Goal: Information Seeking & Learning: Learn about a topic

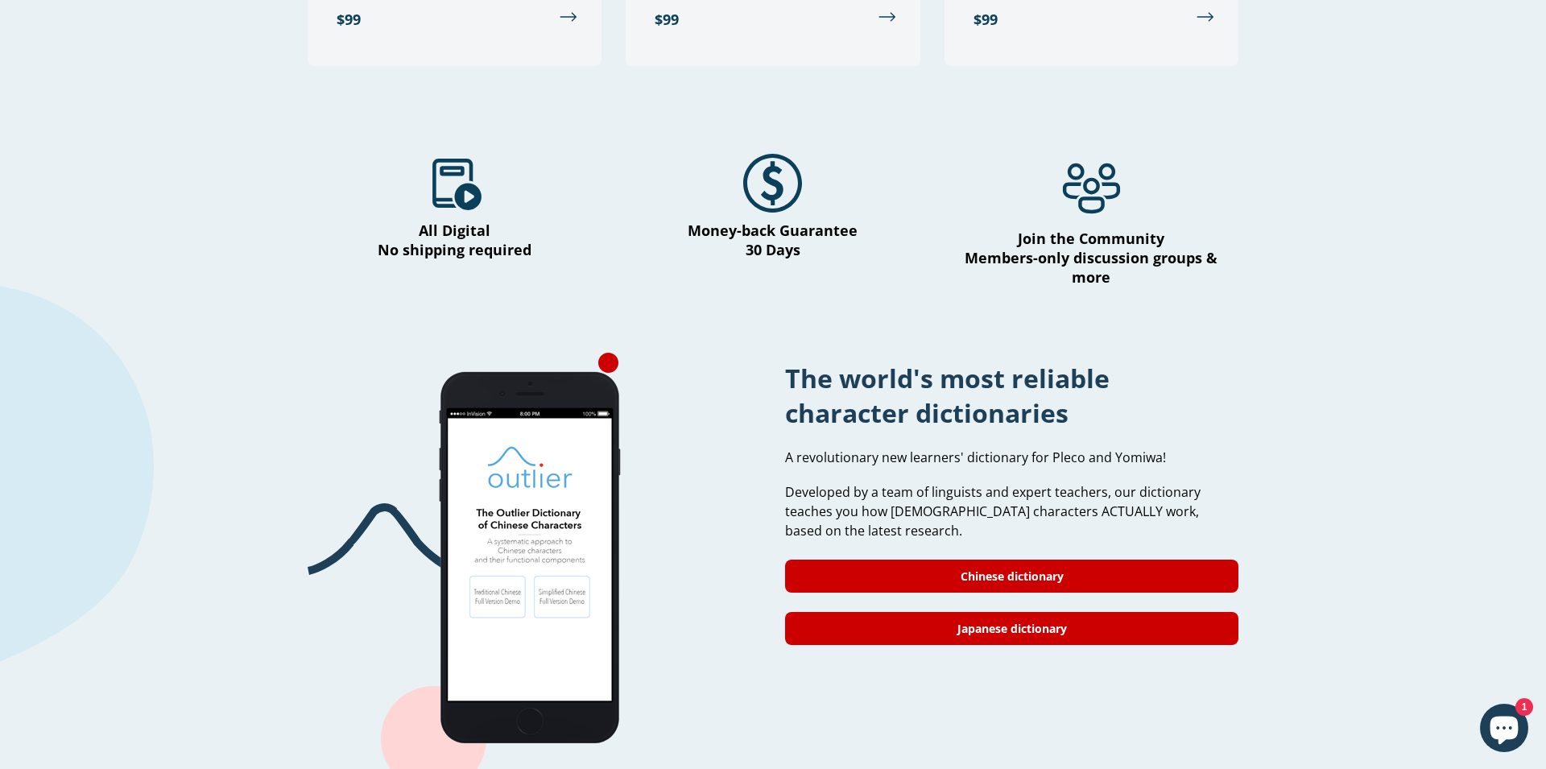
scroll to position [1017, 0]
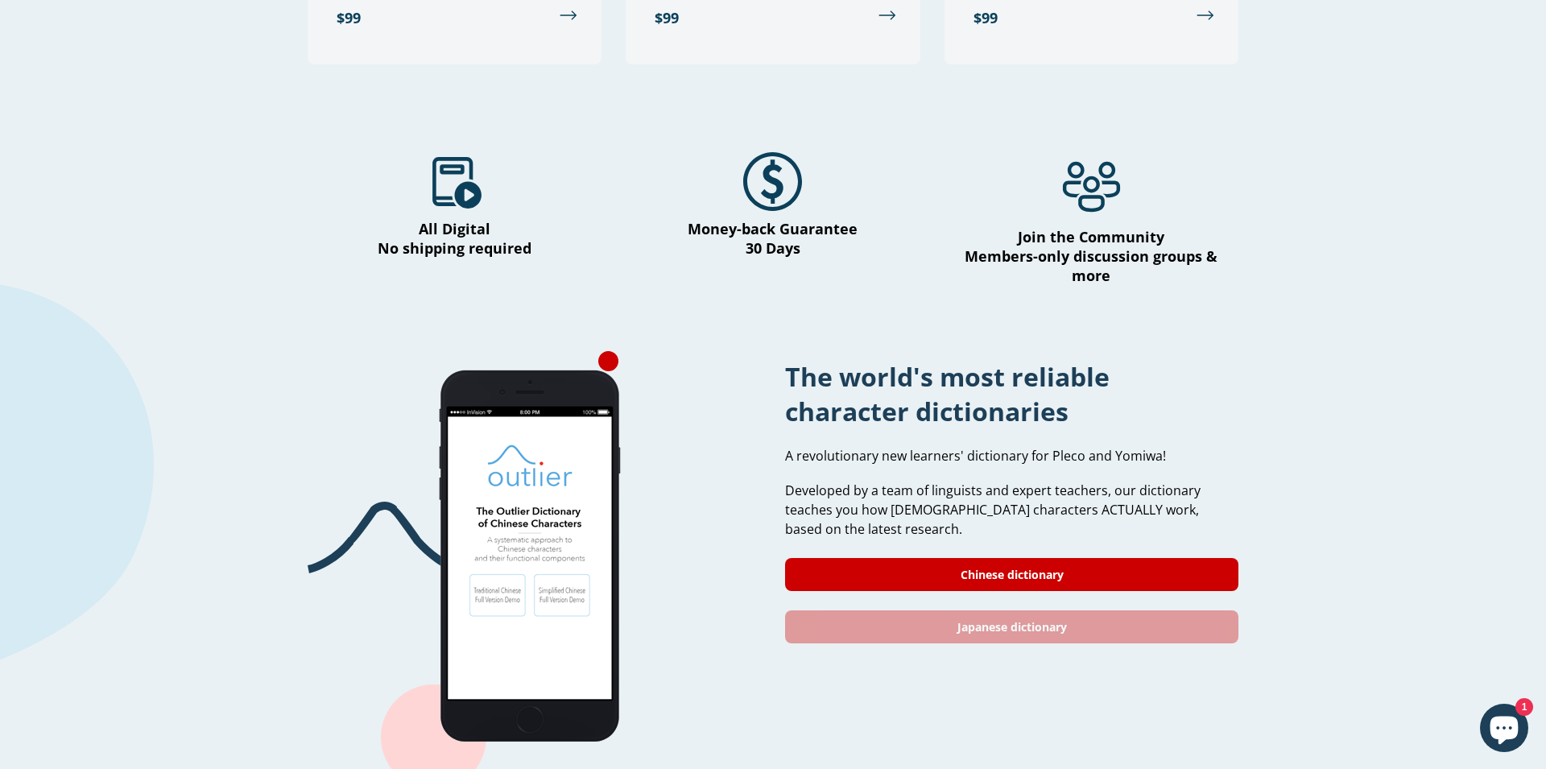
click at [1101, 610] on link "Japanese dictionary" at bounding box center [1011, 626] width 453 height 33
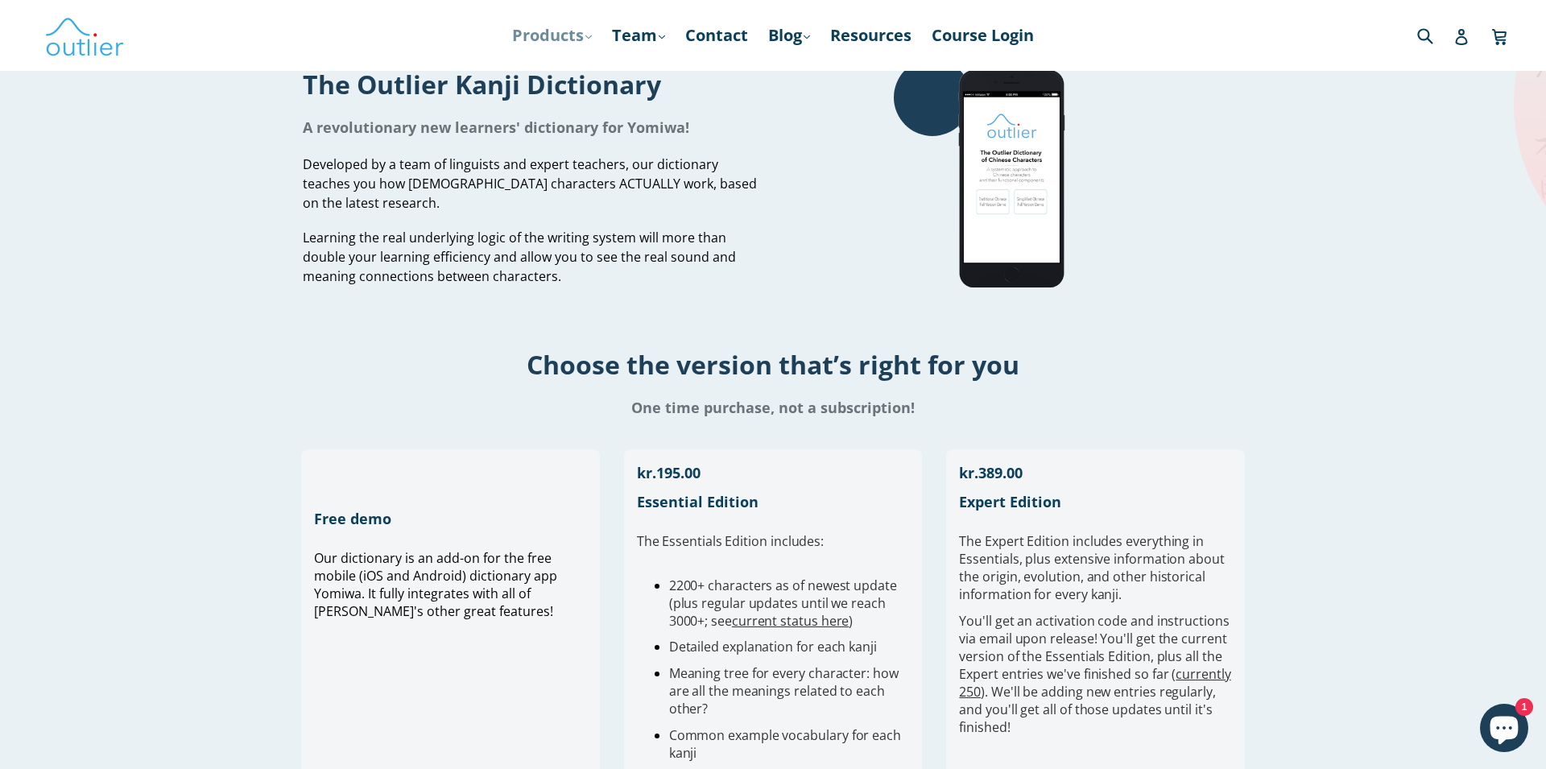
click at [576, 48] on link "Products .cls-1{fill:#231f20} expand" at bounding box center [552, 35] width 96 height 29
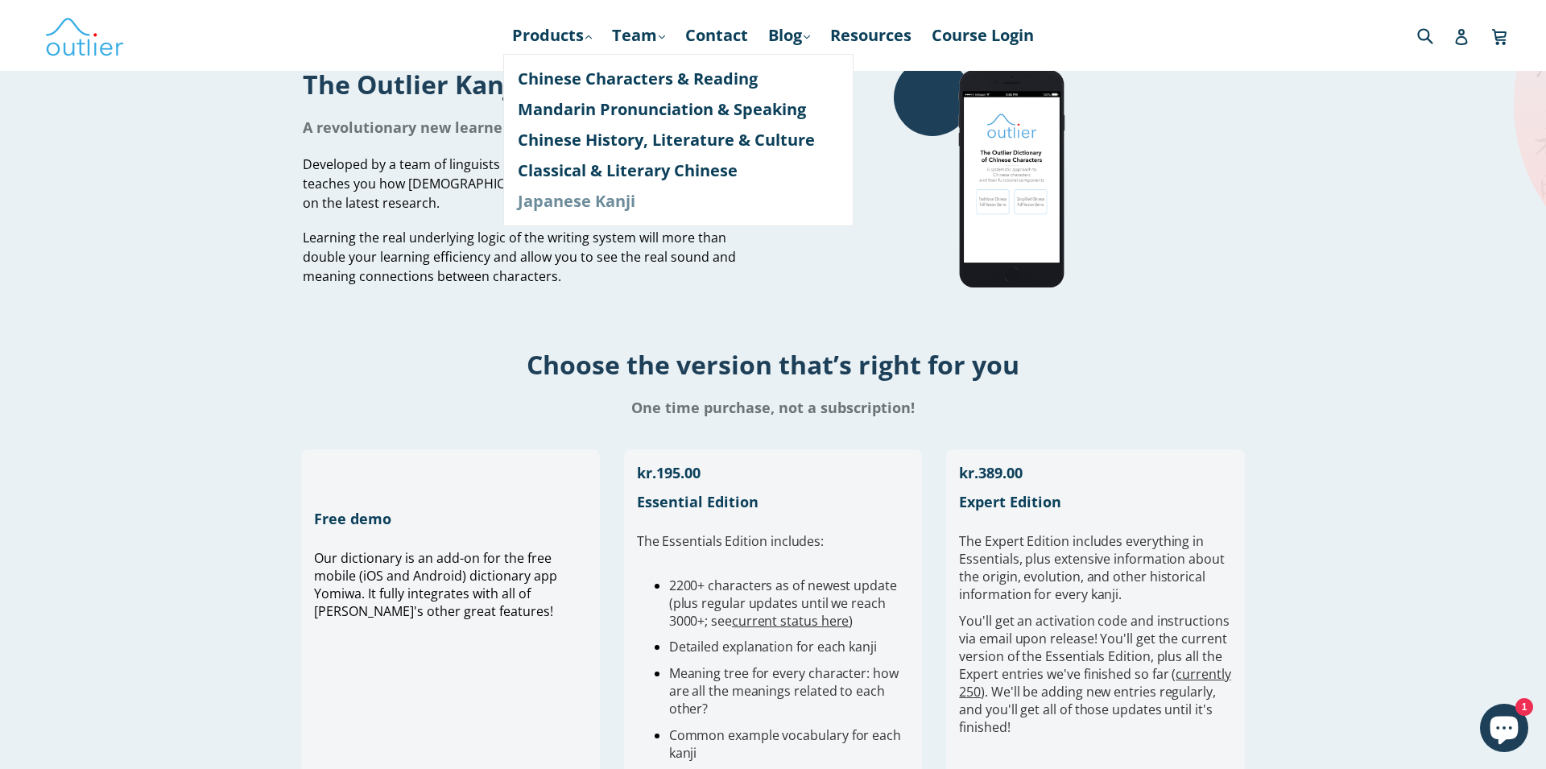
click at [566, 202] on link "Japanese Kanji" at bounding box center [678, 201] width 321 height 31
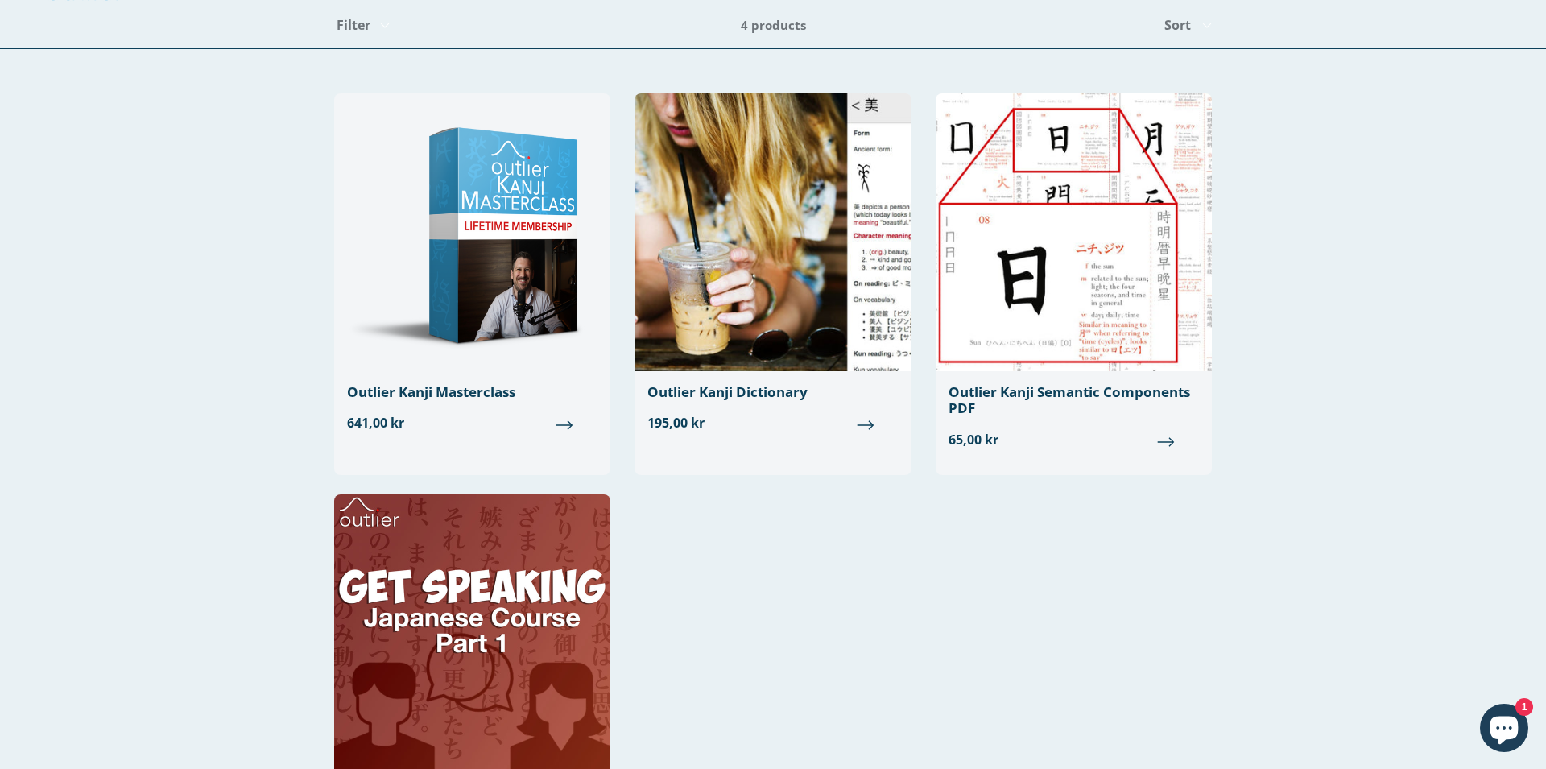
scroll to position [111, 0]
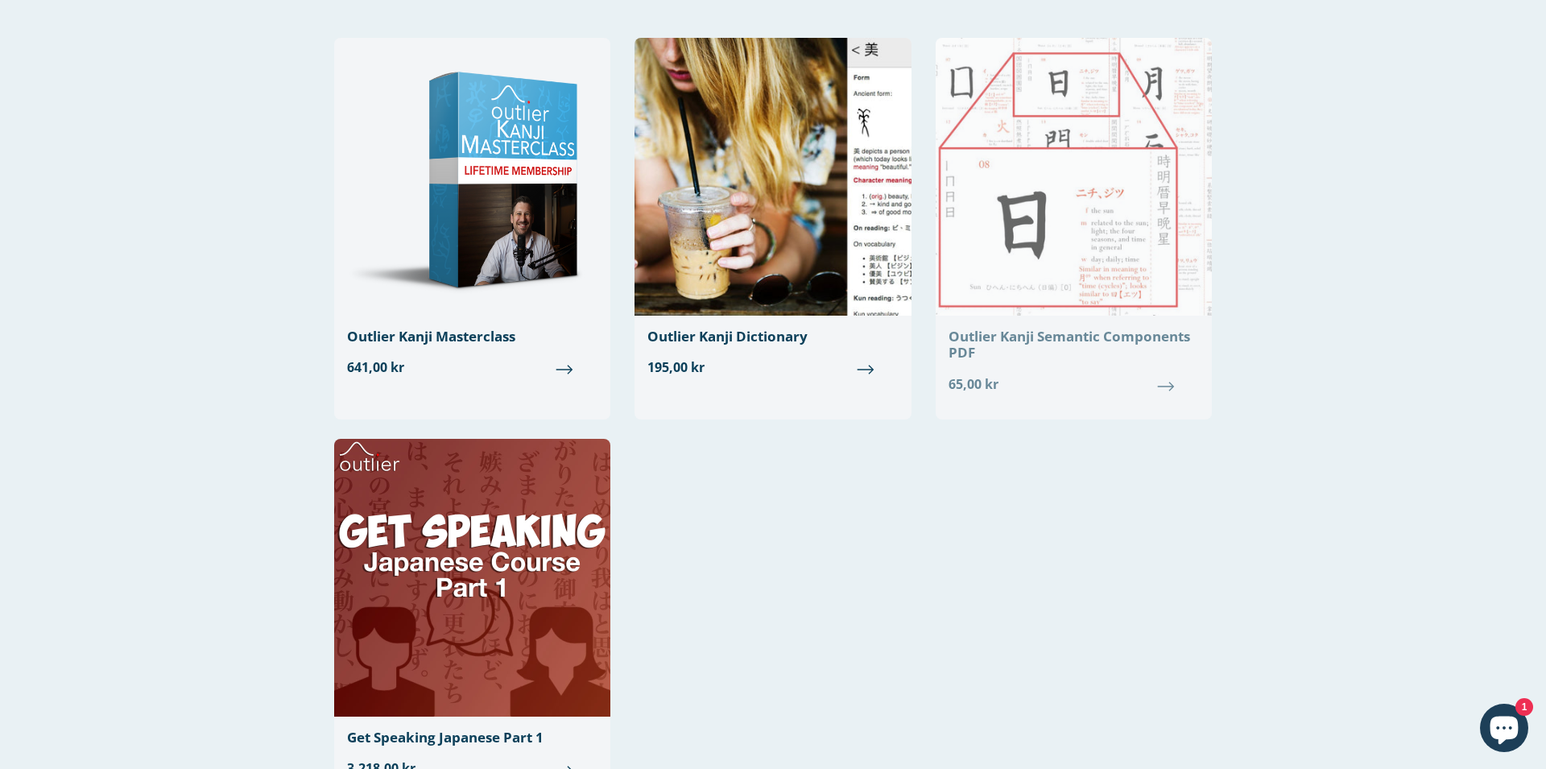
click at [1069, 220] on img at bounding box center [1074, 177] width 276 height 278
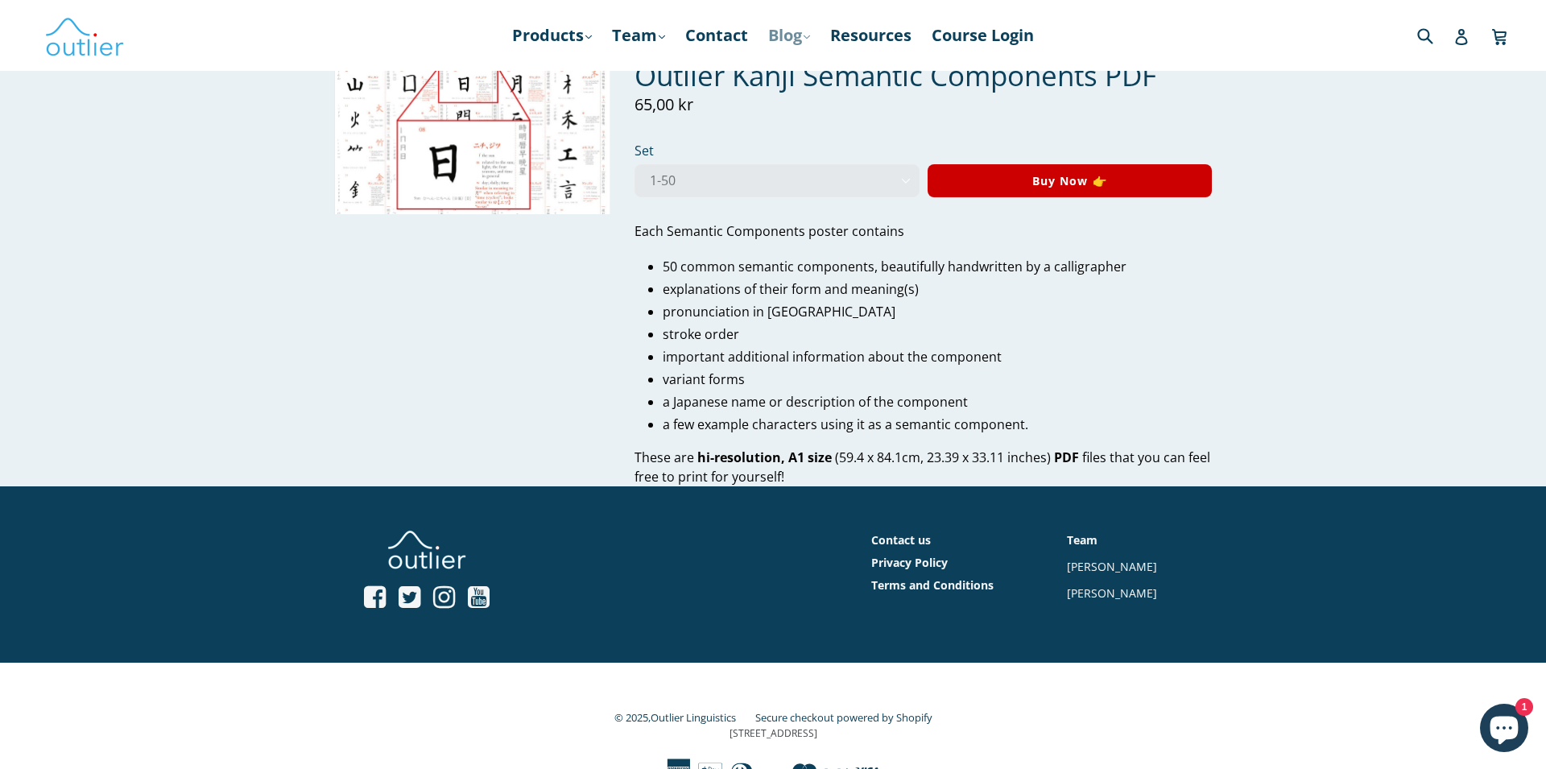
click at [792, 41] on link "Blog .cls-1{fill:#231f20} expand" at bounding box center [789, 35] width 58 height 29
click at [804, 112] on link "Japanese" at bounding box center [822, 109] width 97 height 31
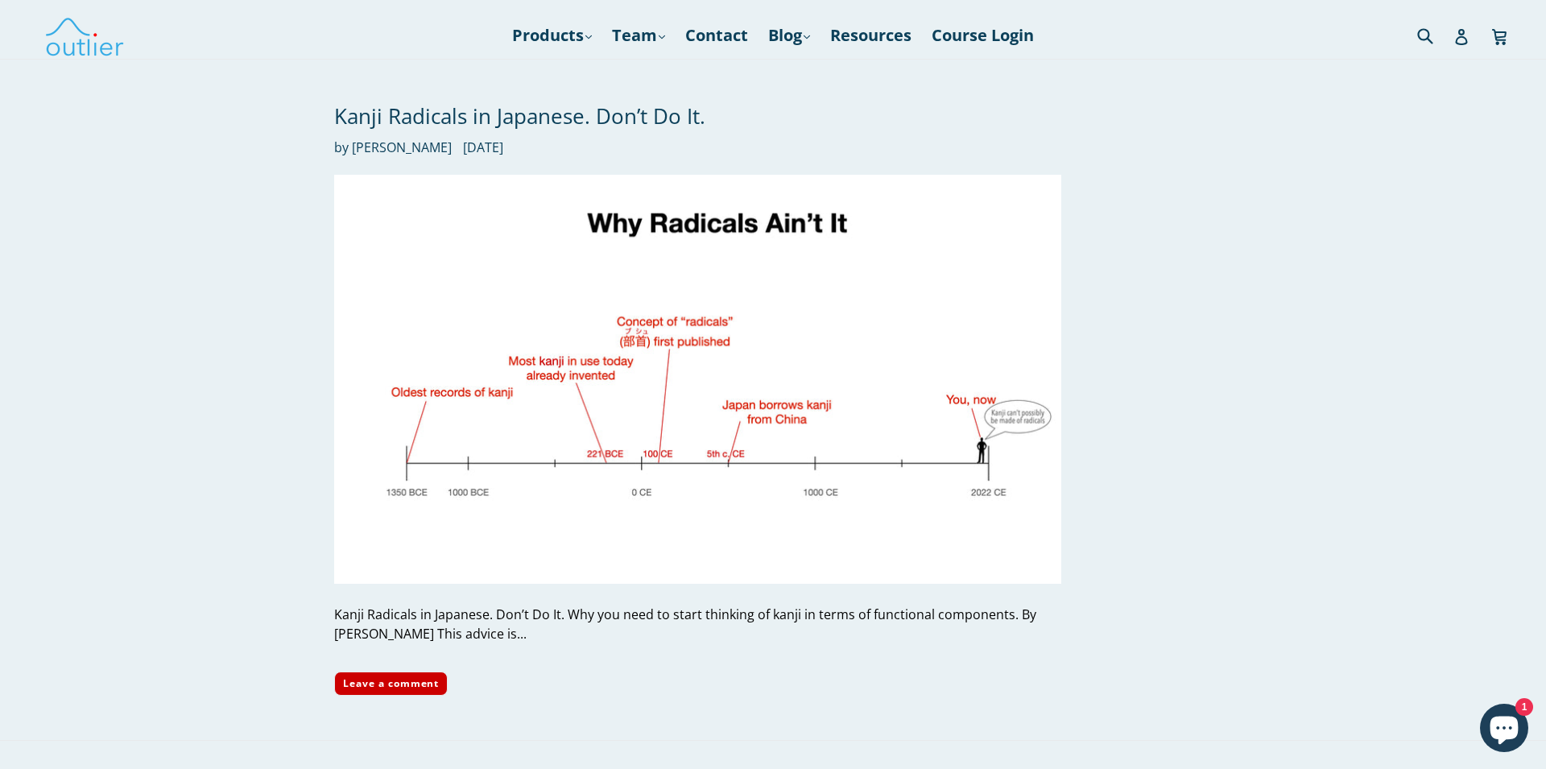
click at [1333, 482] on div "Kanji Radicals in Japanese. Don’t Do It. by [PERSON_NAME] [DATE] Kanji Radicals…" at bounding box center [773, 399] width 1546 height 681
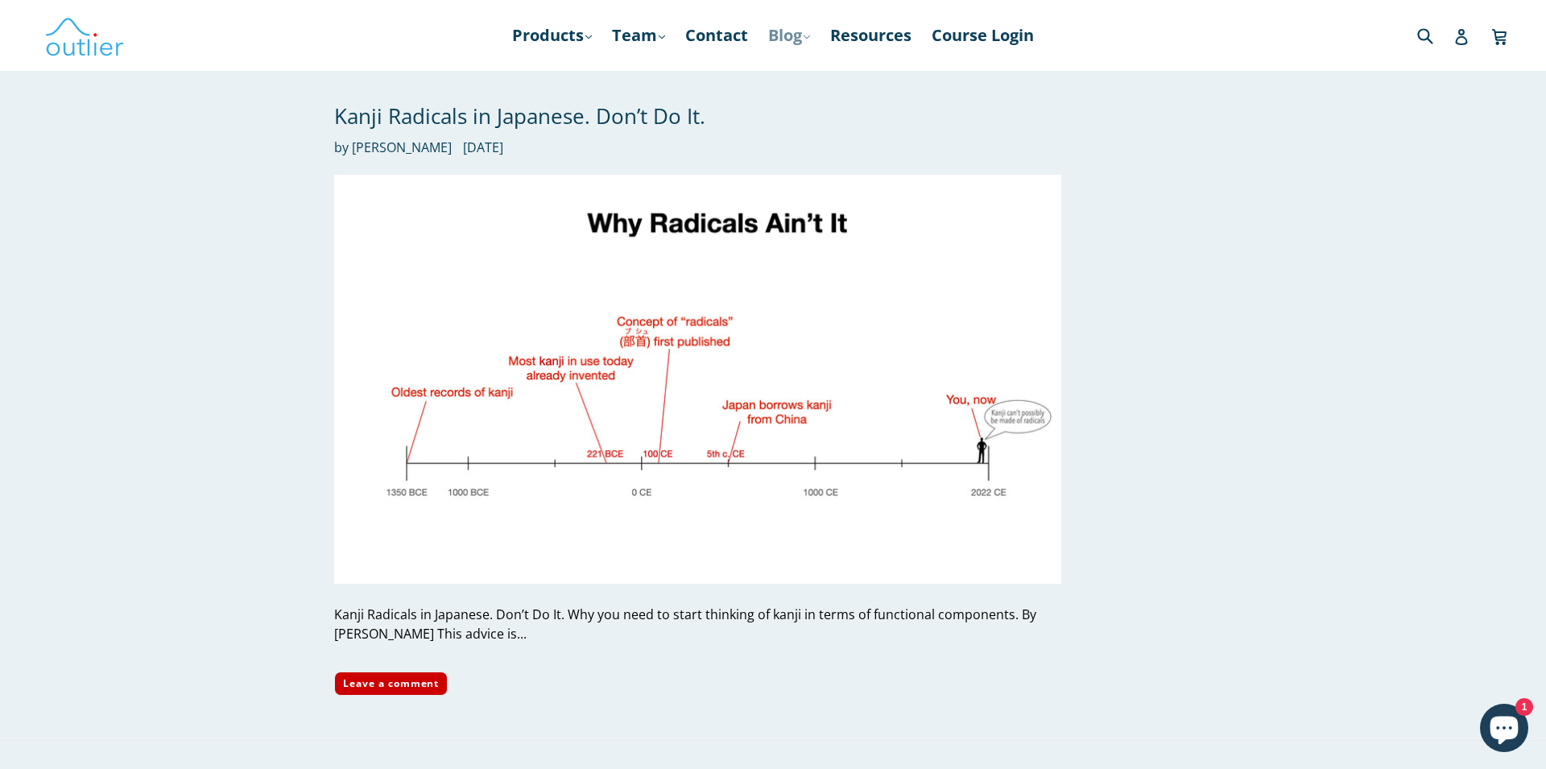
click at [794, 43] on link "Blog .cls-1{fill:#231f20} expand" at bounding box center [789, 35] width 58 height 29
click at [800, 75] on link "Chinese" at bounding box center [822, 79] width 97 height 31
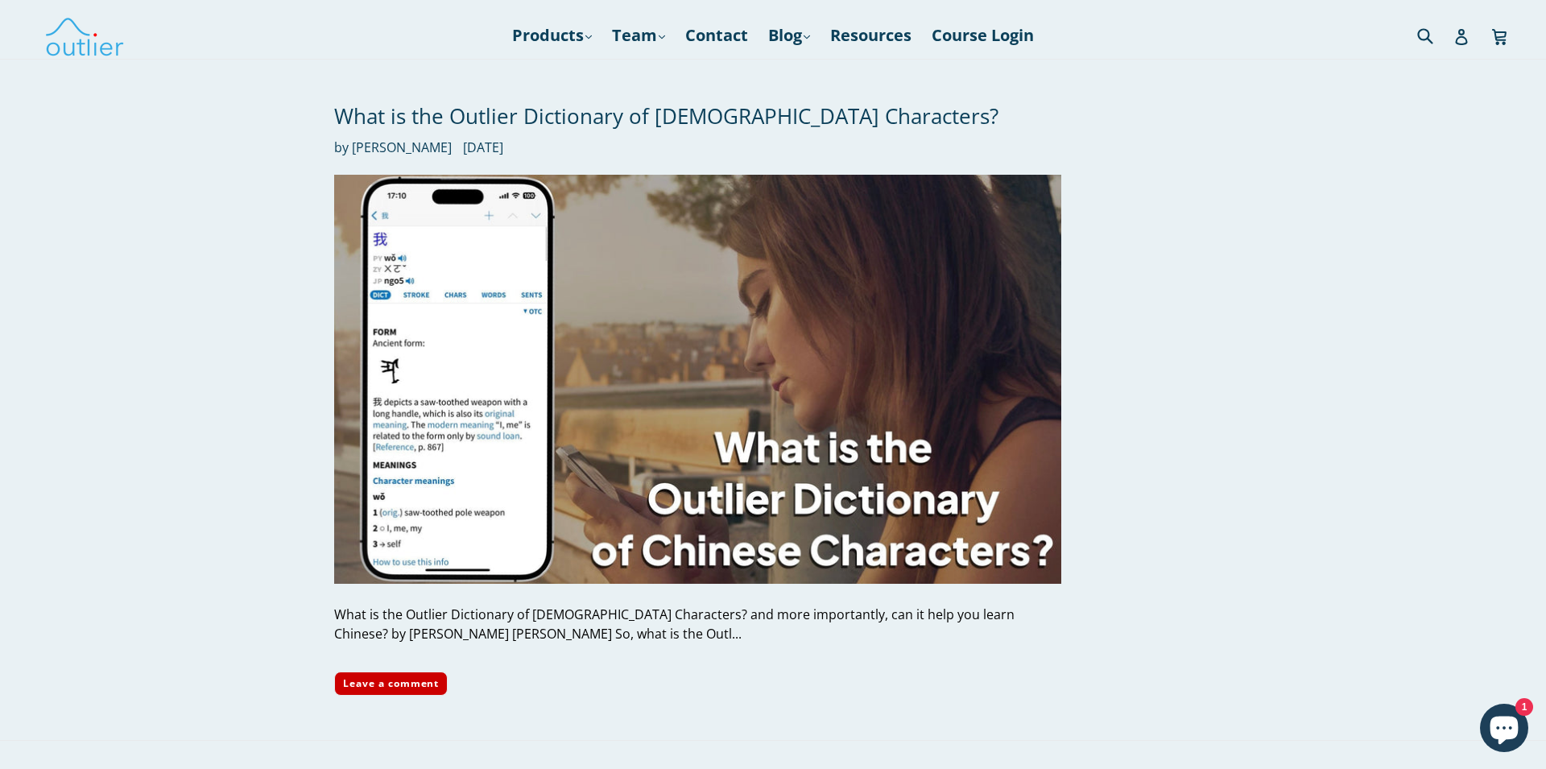
click at [1184, 246] on div "What is the Outlier Dictionary of [DEMOGRAPHIC_DATA] Characters? by [PERSON_NAM…" at bounding box center [761, 400] width 902 height 680
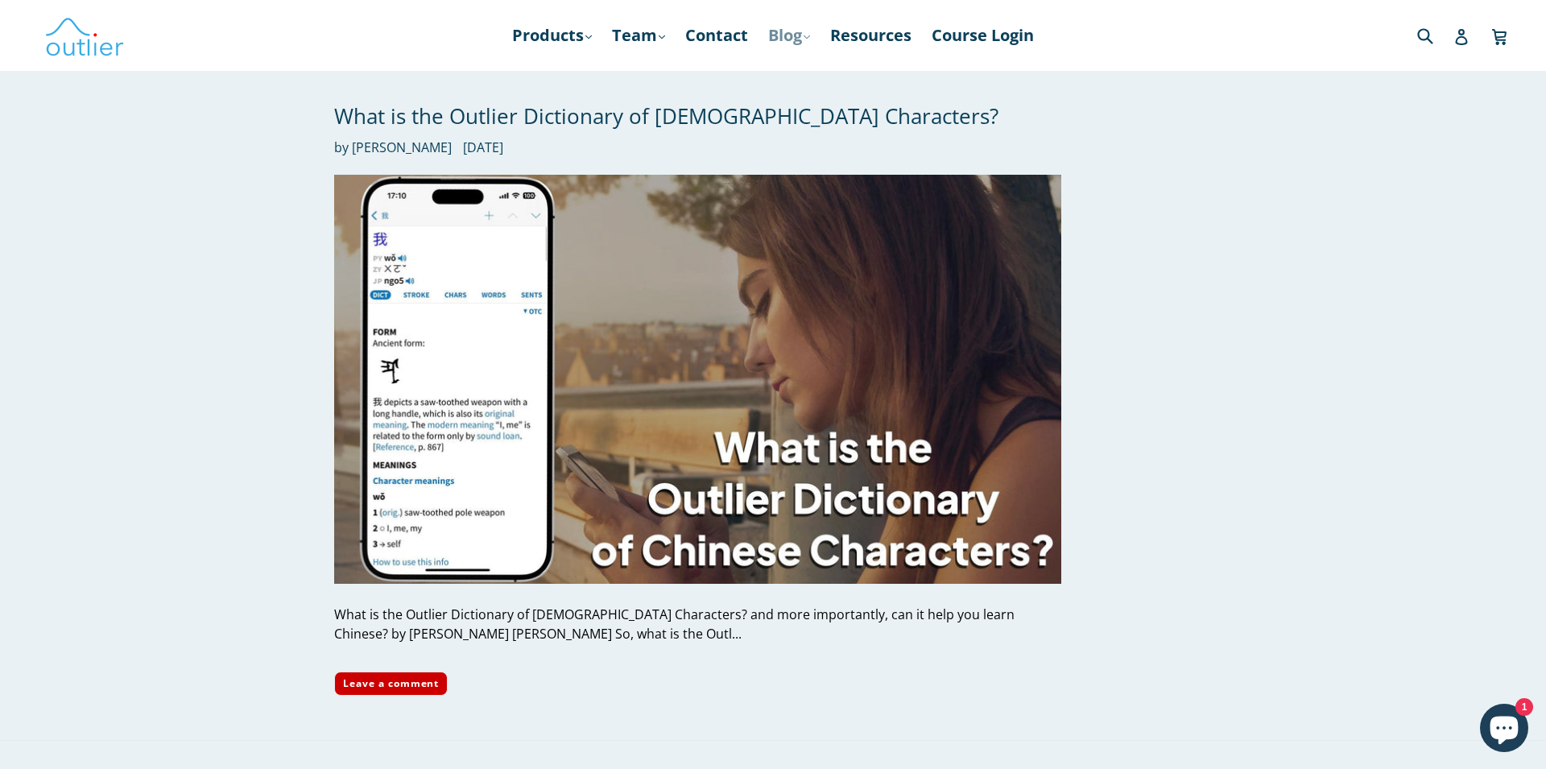
click at [776, 37] on link "Blog .cls-1{fill:#231f20} expand" at bounding box center [789, 35] width 58 height 29
click at [647, 38] on link "Team .cls-1{fill:#231f20} expand" at bounding box center [638, 35] width 69 height 29
click at [561, 39] on link "Products .cls-1{fill:#231f20} expand" at bounding box center [552, 35] width 96 height 29
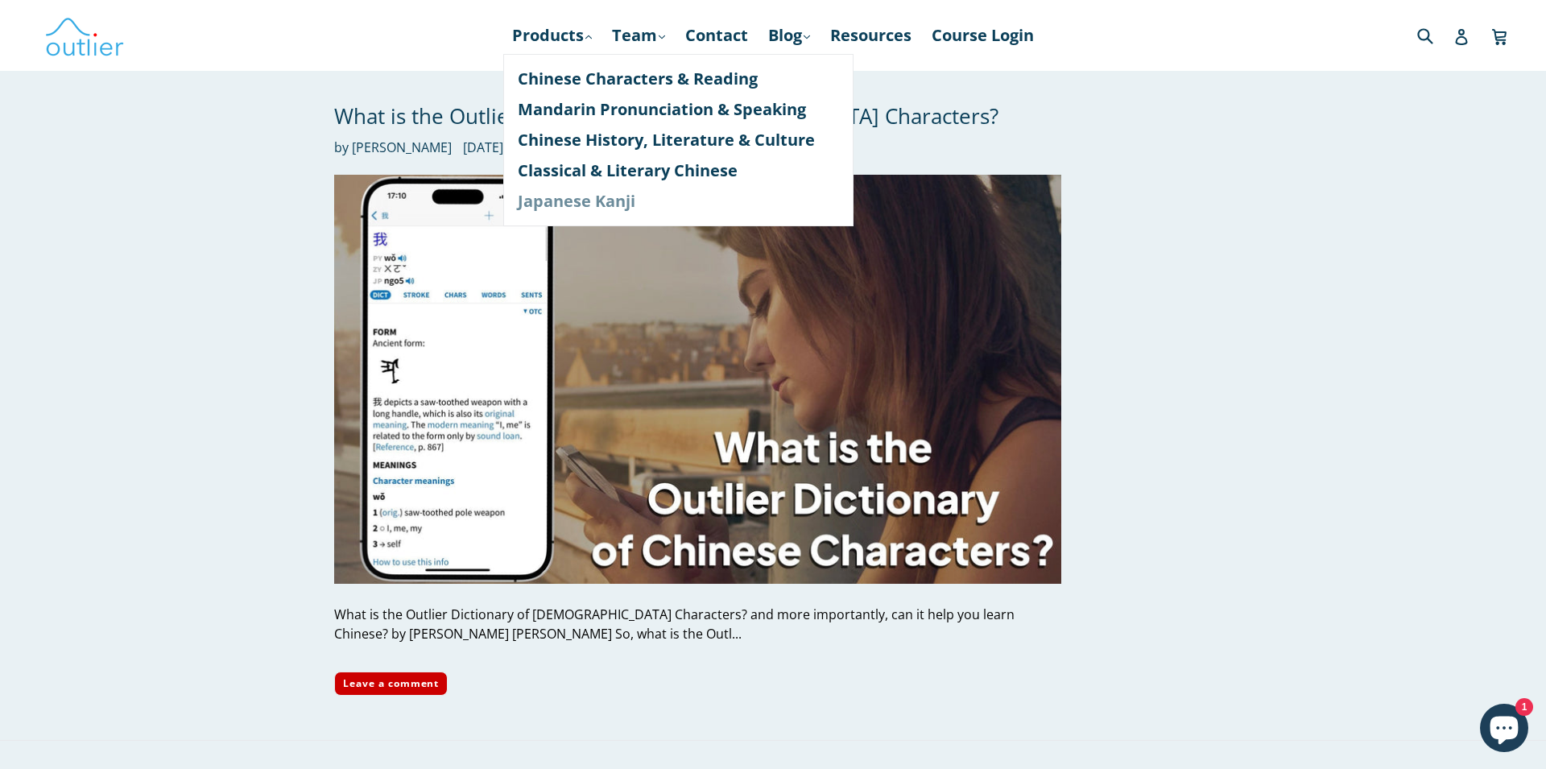
click at [586, 202] on link "Japanese Kanji" at bounding box center [678, 201] width 321 height 31
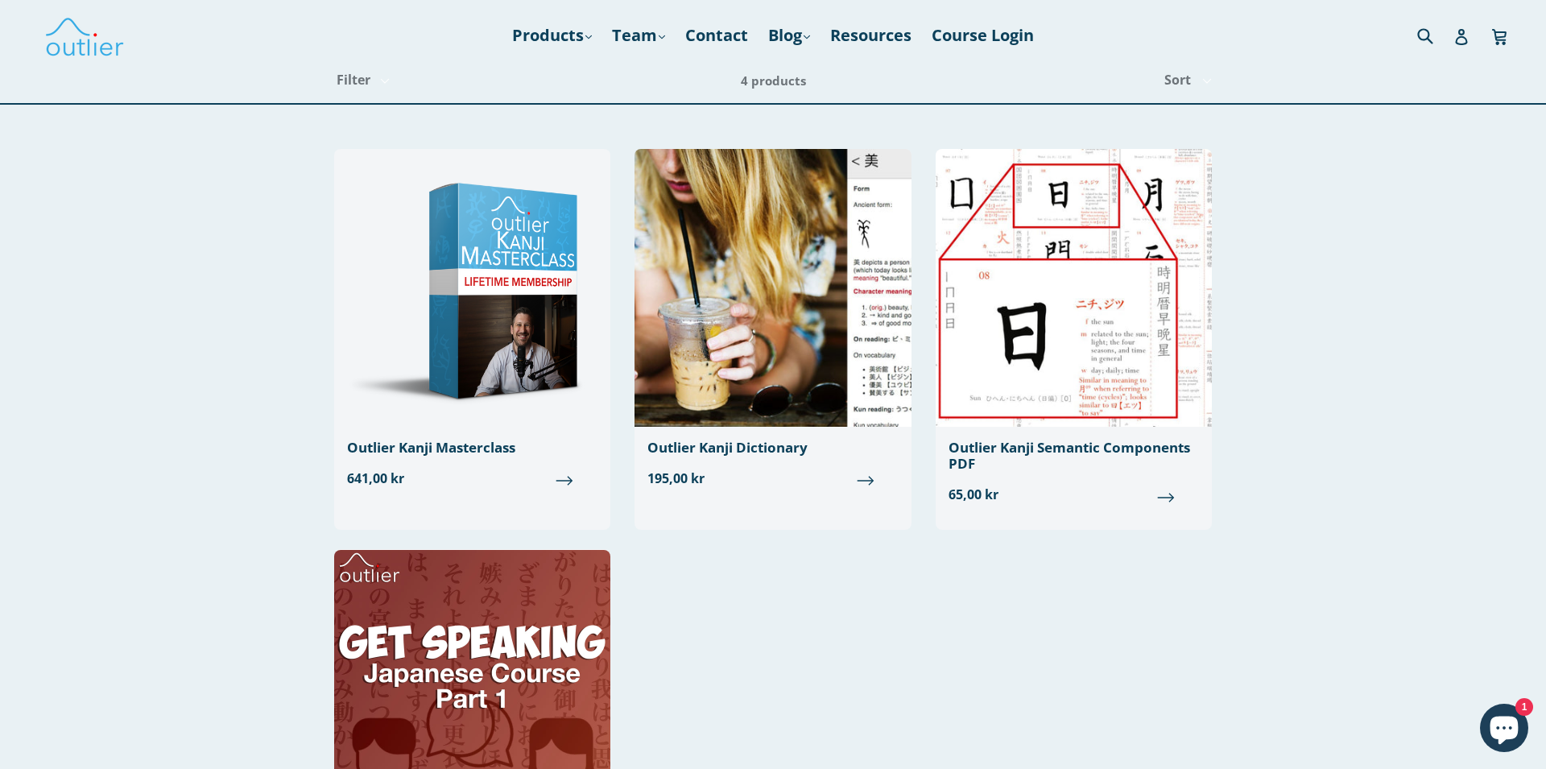
click at [144, 337] on div "Japanese Filter Filter Components Poster PDFs Components Posters Course Diction…" at bounding box center [773, 482] width 1546 height 847
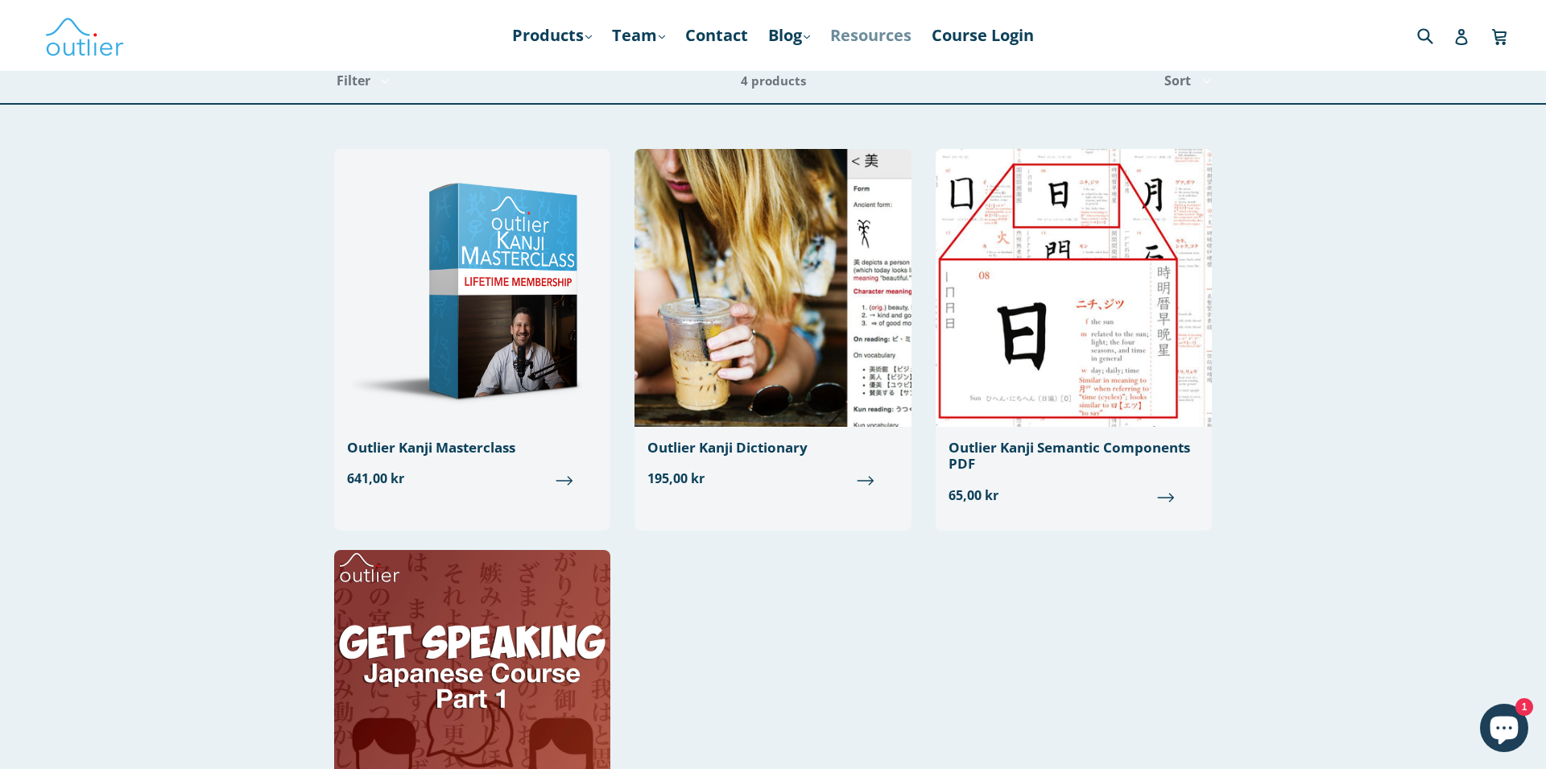
click at [878, 45] on link "Resources" at bounding box center [870, 35] width 97 height 29
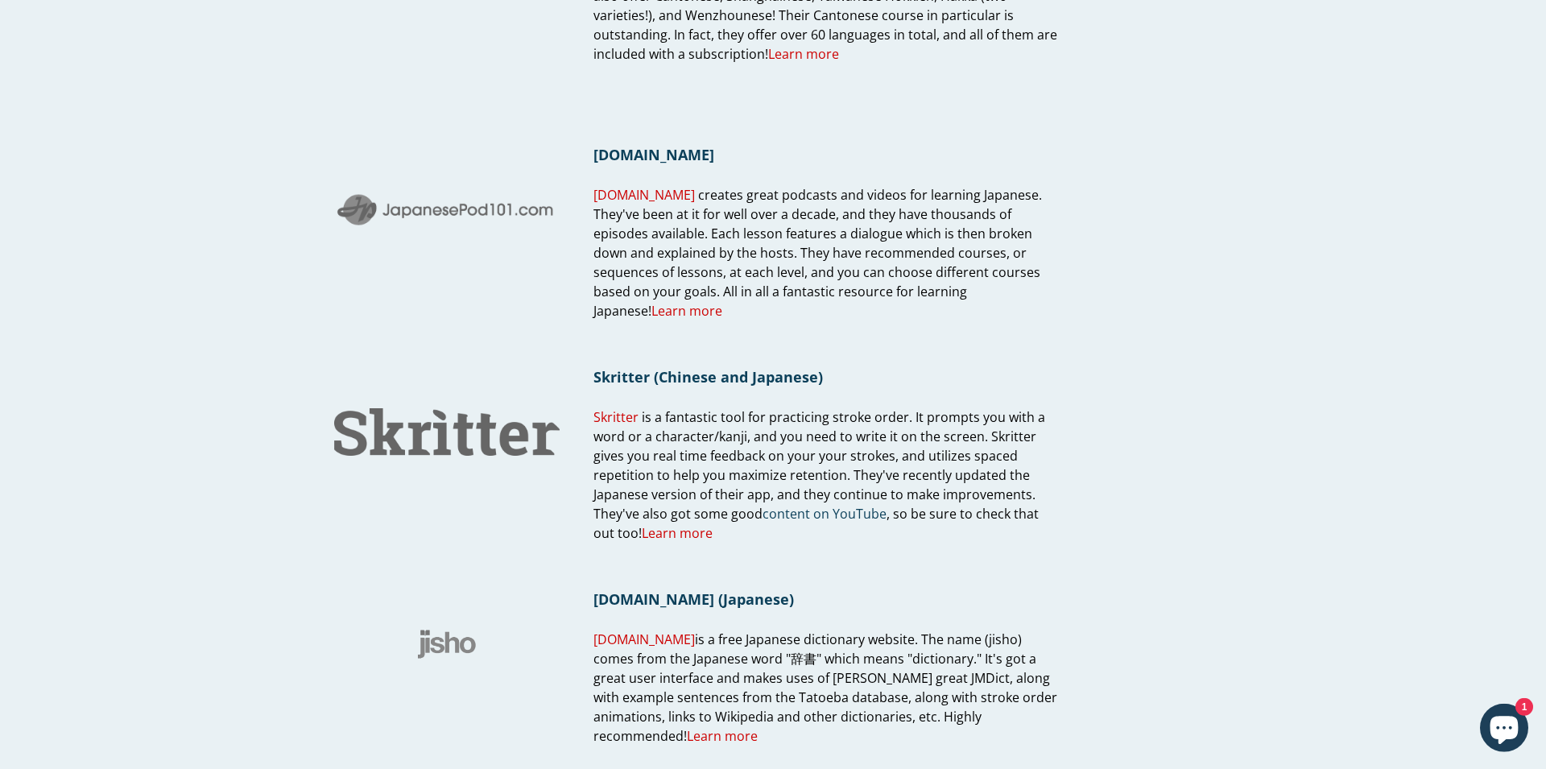
scroll to position [1333, 0]
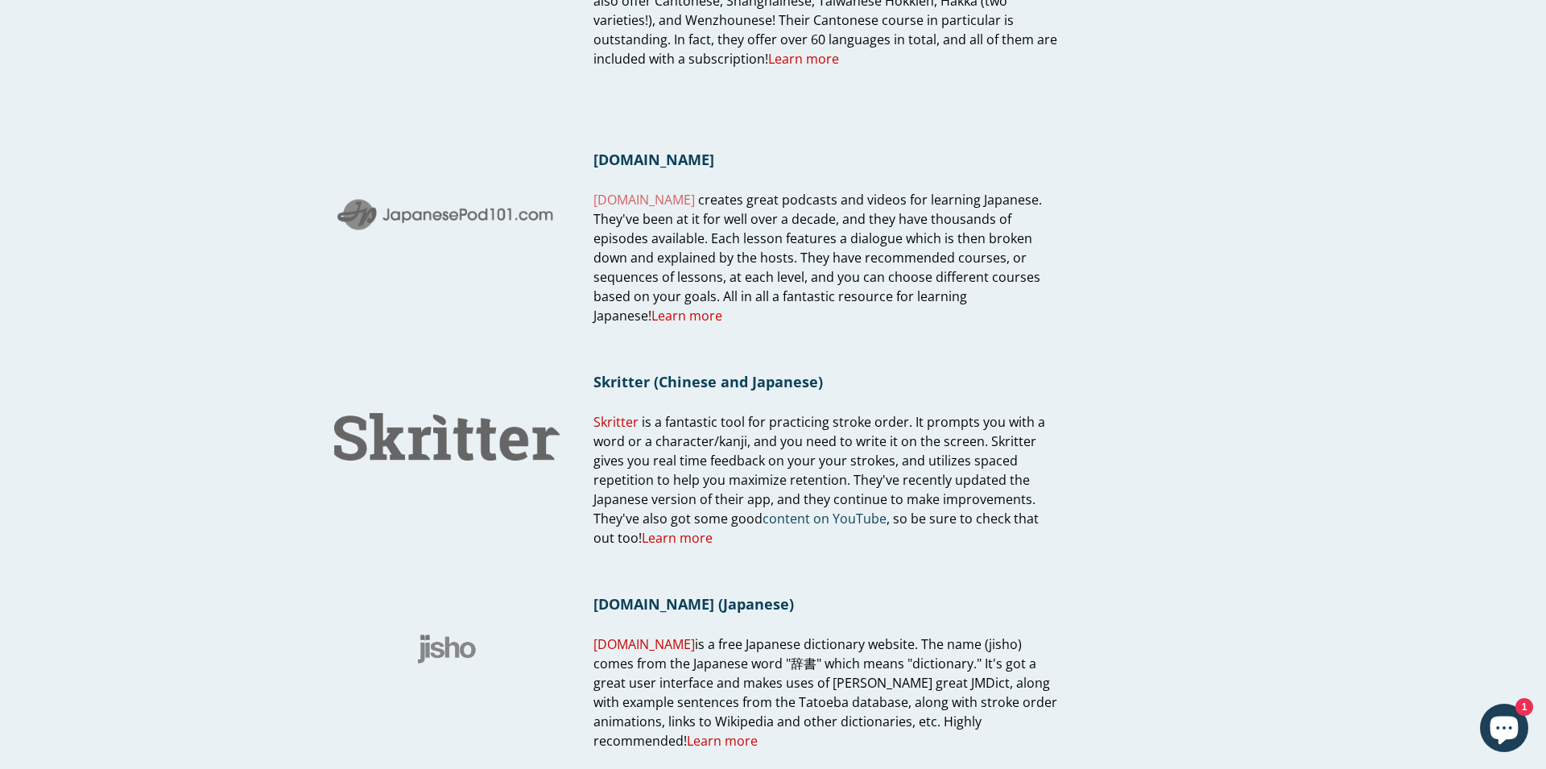
click at [639, 191] on link "[DOMAIN_NAME]" at bounding box center [643, 200] width 101 height 19
